Goal: Transaction & Acquisition: Purchase product/service

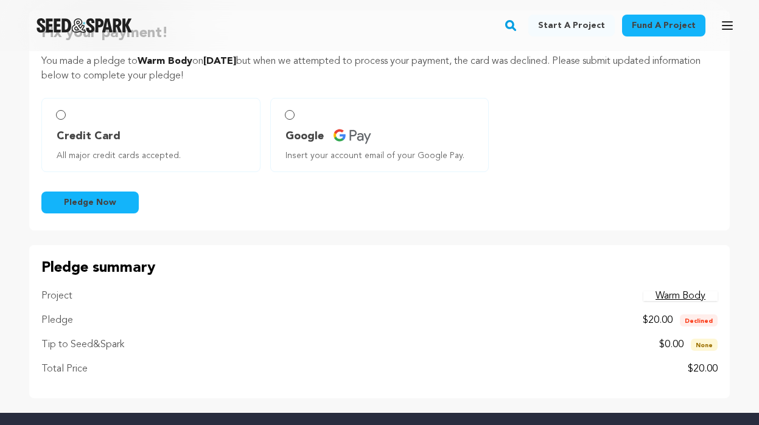
scroll to position [54, 0]
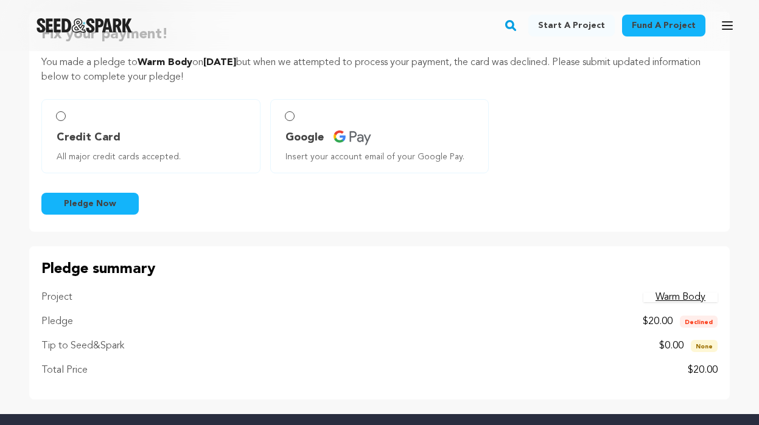
click at [129, 113] on label "Credit Card All major credit cards accepted." at bounding box center [150, 136] width 219 height 74
radio input "true"
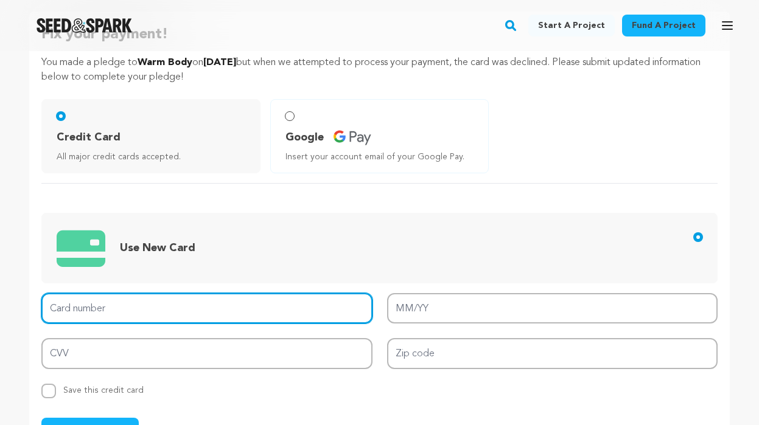
click at [161, 313] on input "Card number" at bounding box center [206, 308] width 331 height 31
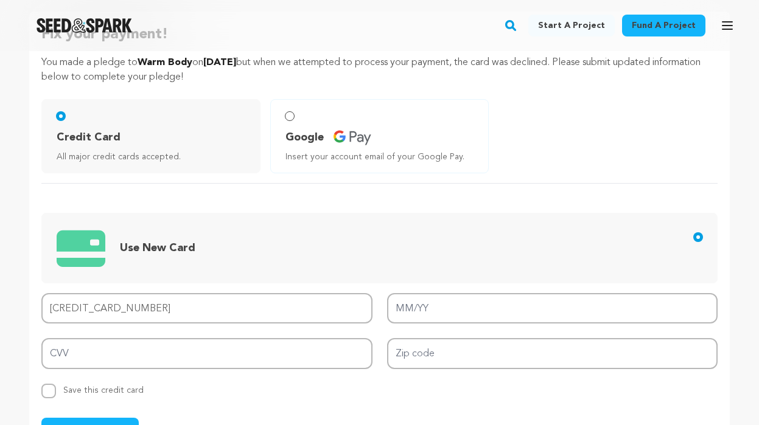
type input "[CREDIT_CARD_NUMBER]"
type input "10/28"
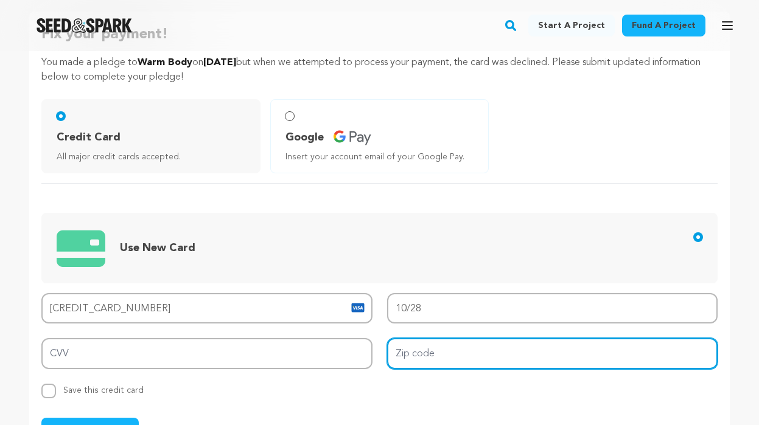
click at [469, 354] on input "Zip code" at bounding box center [552, 353] width 331 height 31
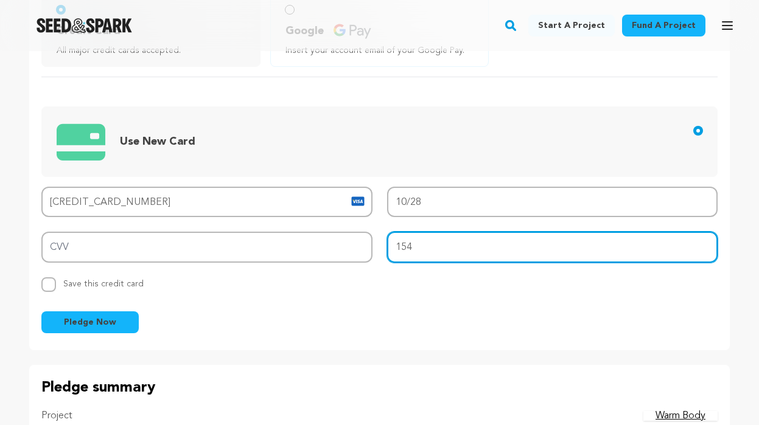
scroll to position [175, 0]
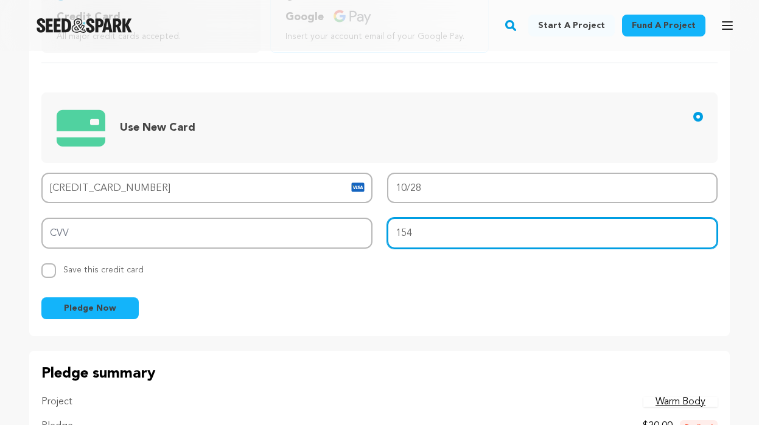
type input "154"
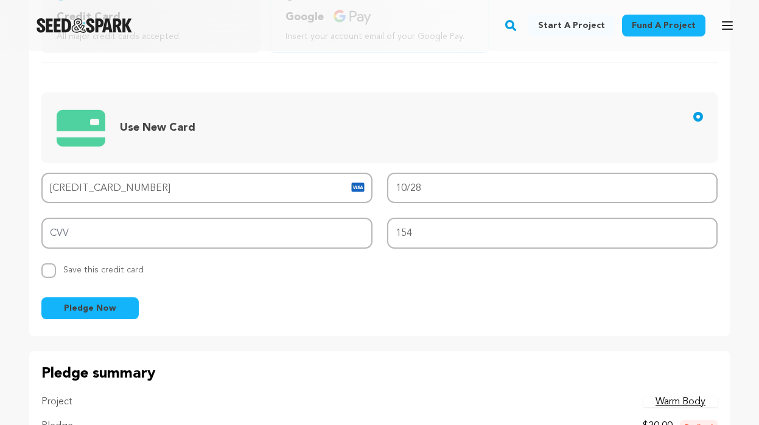
click at [66, 310] on span "Pledge Now" at bounding box center [90, 308] width 52 height 12
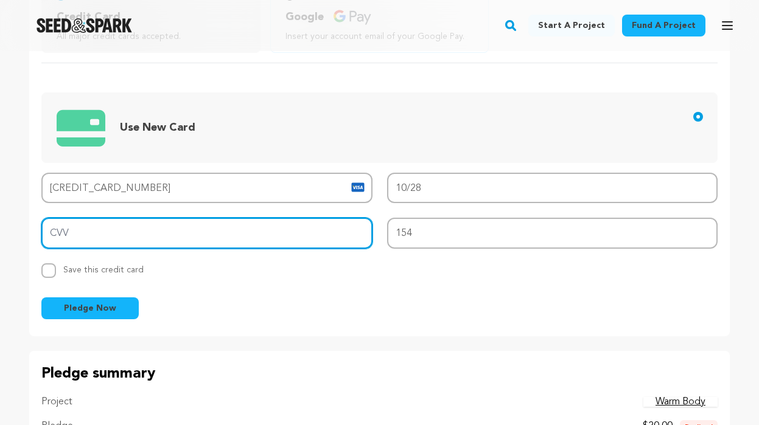
click at [103, 226] on input "CVV" at bounding box center [206, 233] width 331 height 31
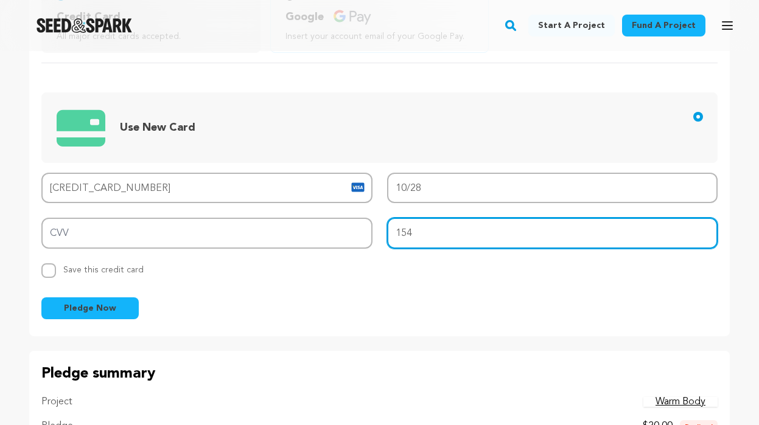
click at [462, 246] on input "154" at bounding box center [552, 233] width 331 height 31
type input "90025"
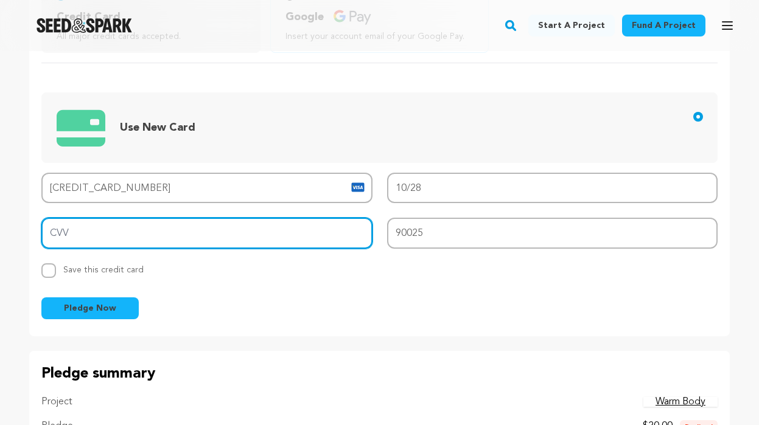
click at [255, 245] on input "CVV" at bounding box center [206, 233] width 331 height 31
type input "154"
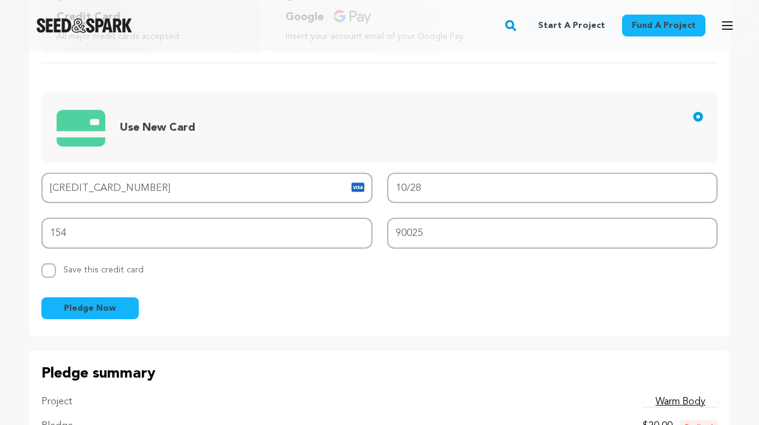
click at [58, 309] on button "Pledge Now" at bounding box center [89, 309] width 97 height 22
